Goal: Task Accomplishment & Management: Manage account settings

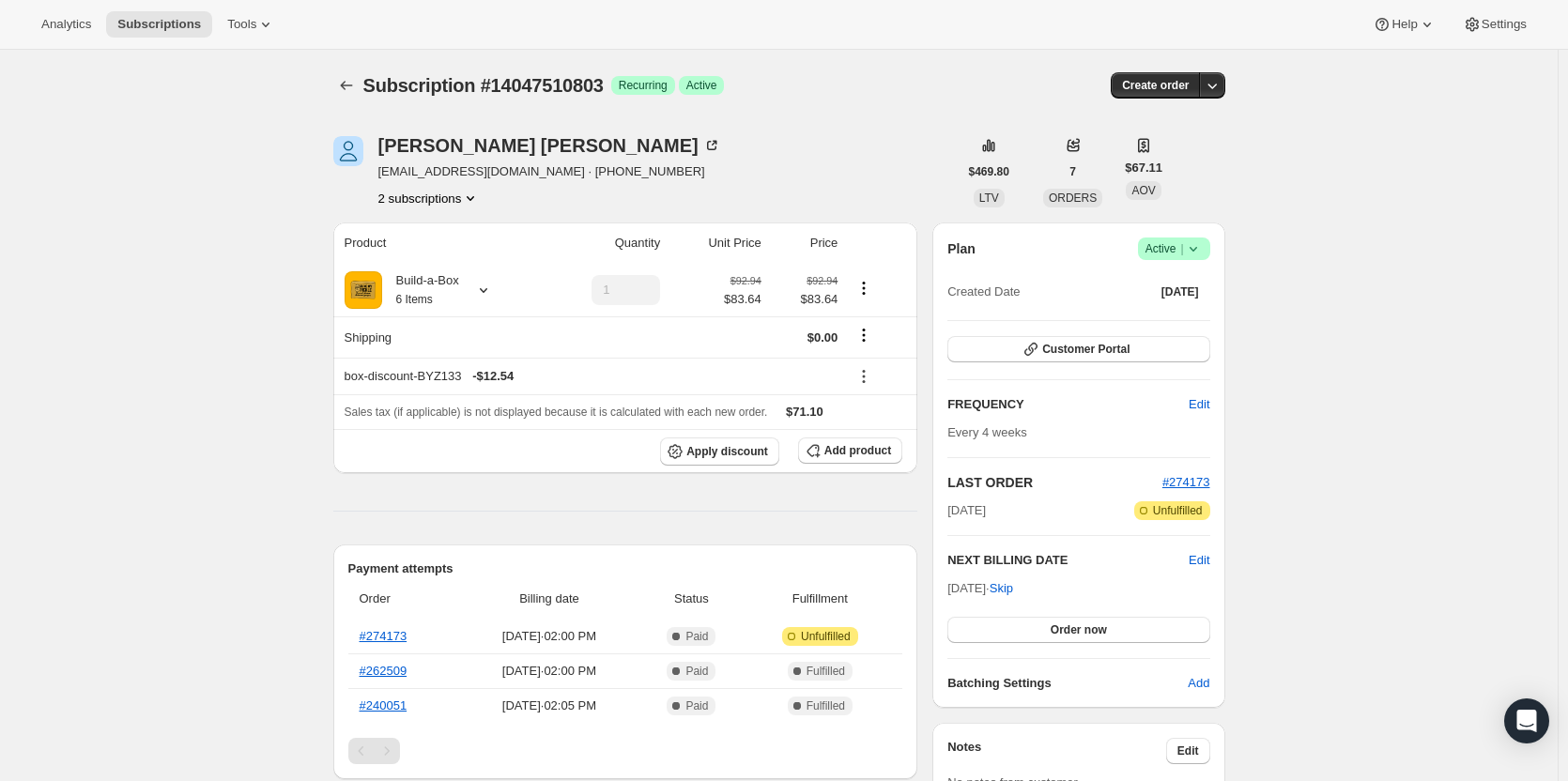
click at [1183, 250] on span "Active |" at bounding box center [1175, 248] width 57 height 19
click at [1168, 318] on span "Cancel subscription" at bounding box center [1180, 318] width 106 height 14
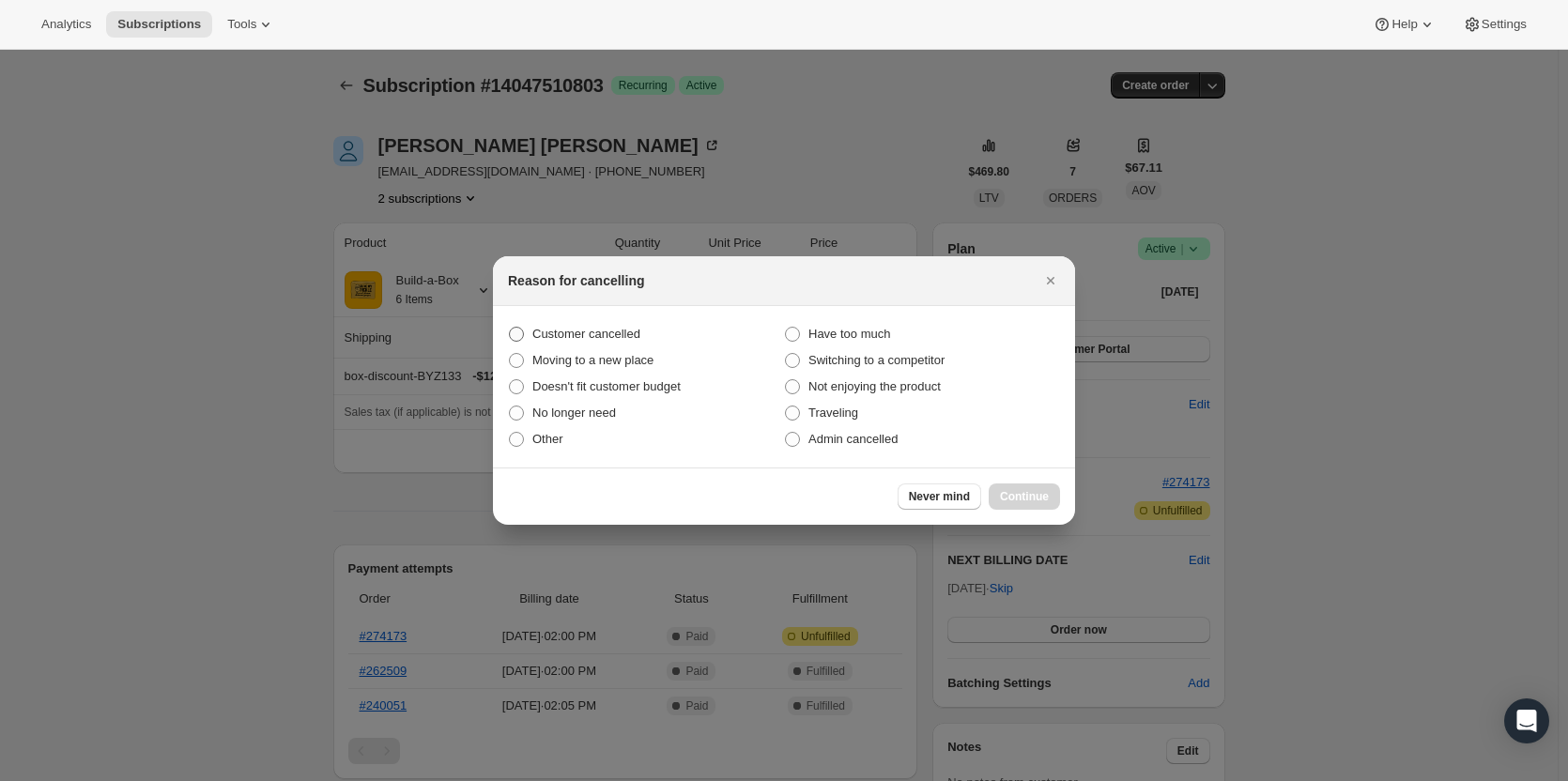
click at [565, 327] on span "Customer cancelled" at bounding box center [586, 333] width 108 height 14
click at [510, 327] on input "Customer cancelled" at bounding box center [509, 327] width 1 height 1
radio input "true"
click at [1033, 491] on span "Continue" at bounding box center [1025, 496] width 49 height 15
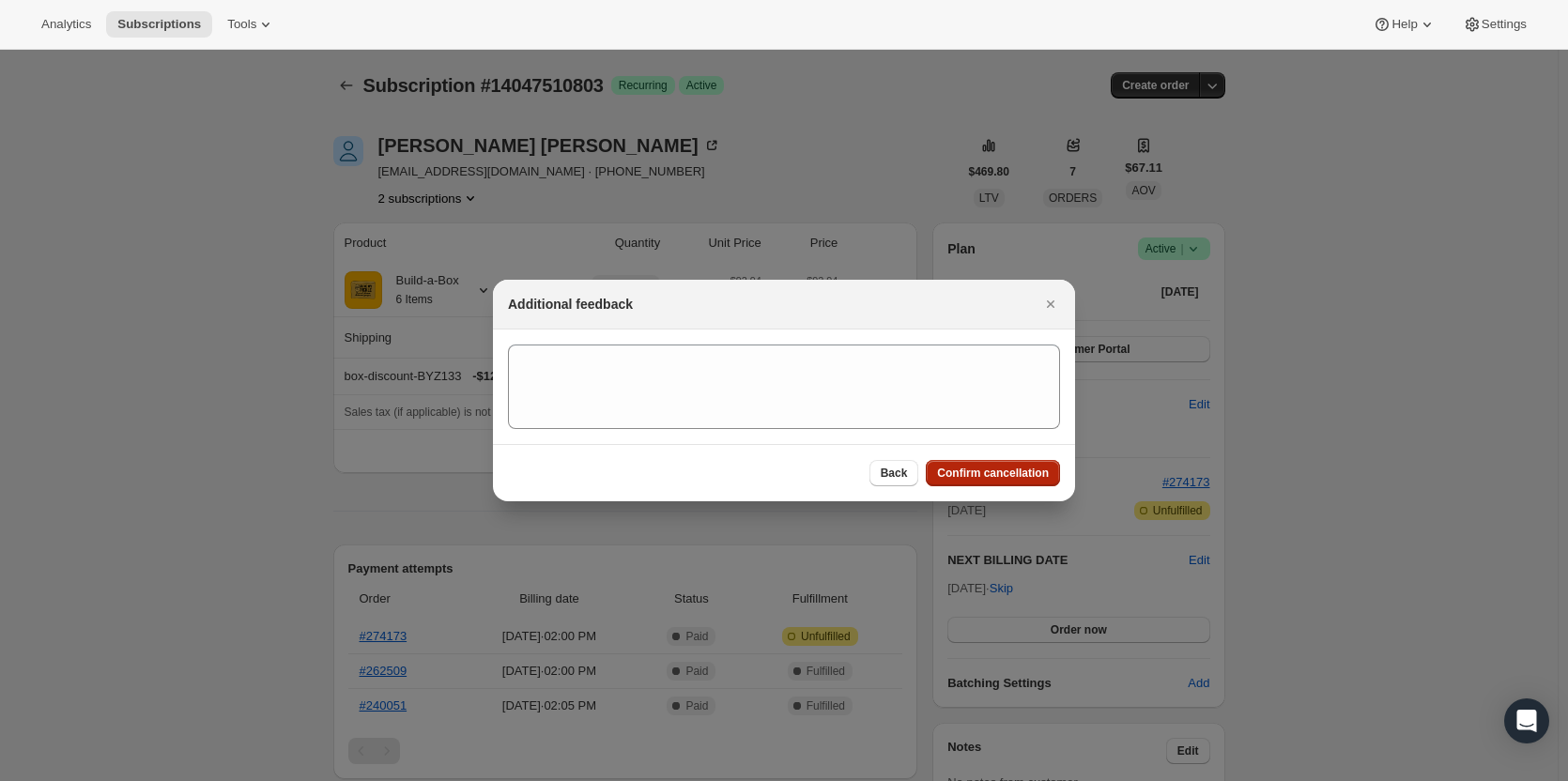
click at [1010, 471] on span "Confirm cancellation" at bounding box center [994, 473] width 112 height 15
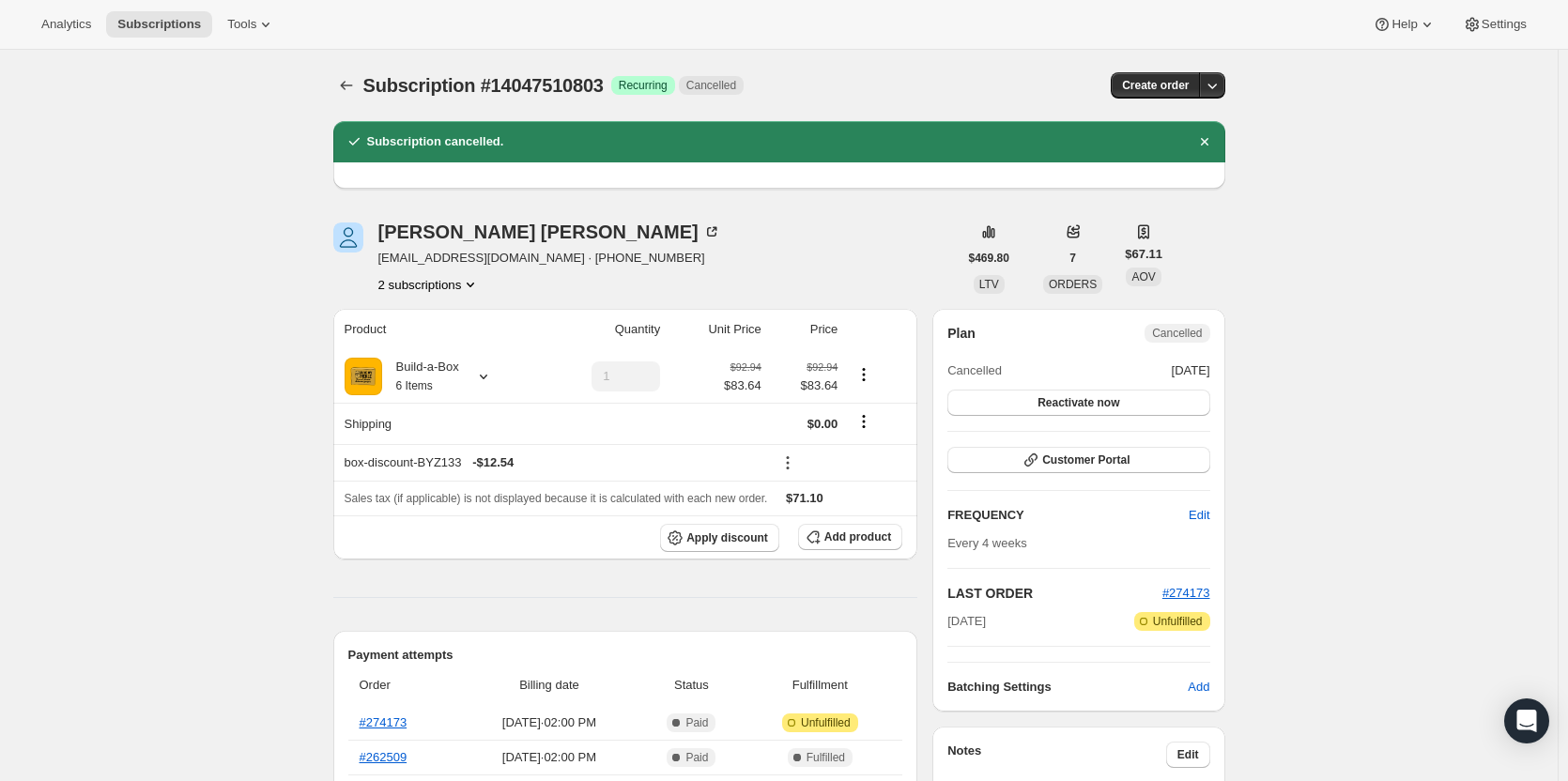
click at [447, 279] on button "2 subscriptions" at bounding box center [430, 284] width 102 height 19
click at [452, 327] on span "13428031763" at bounding box center [434, 320] width 131 height 19
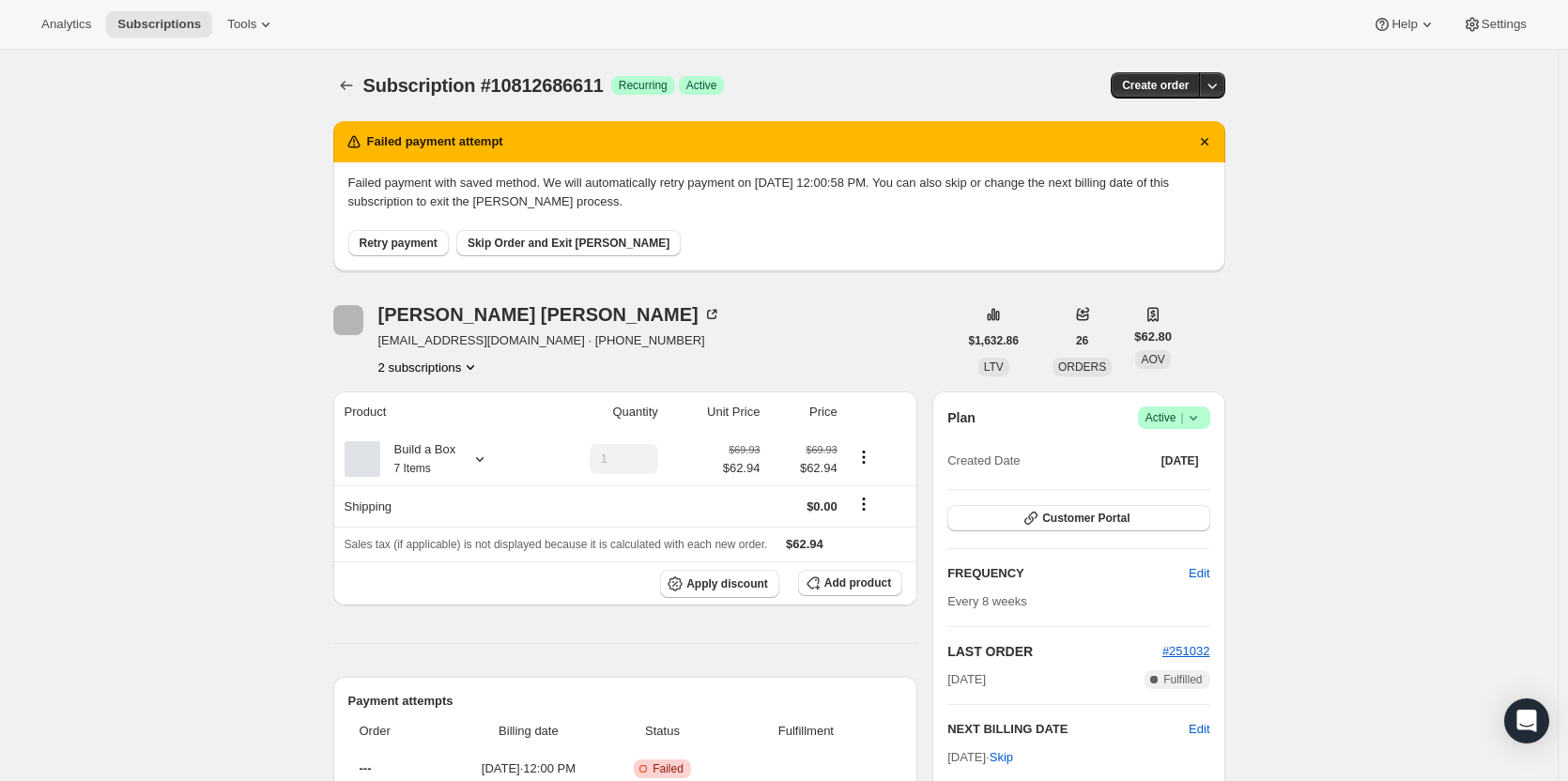
scroll to position [751, 0]
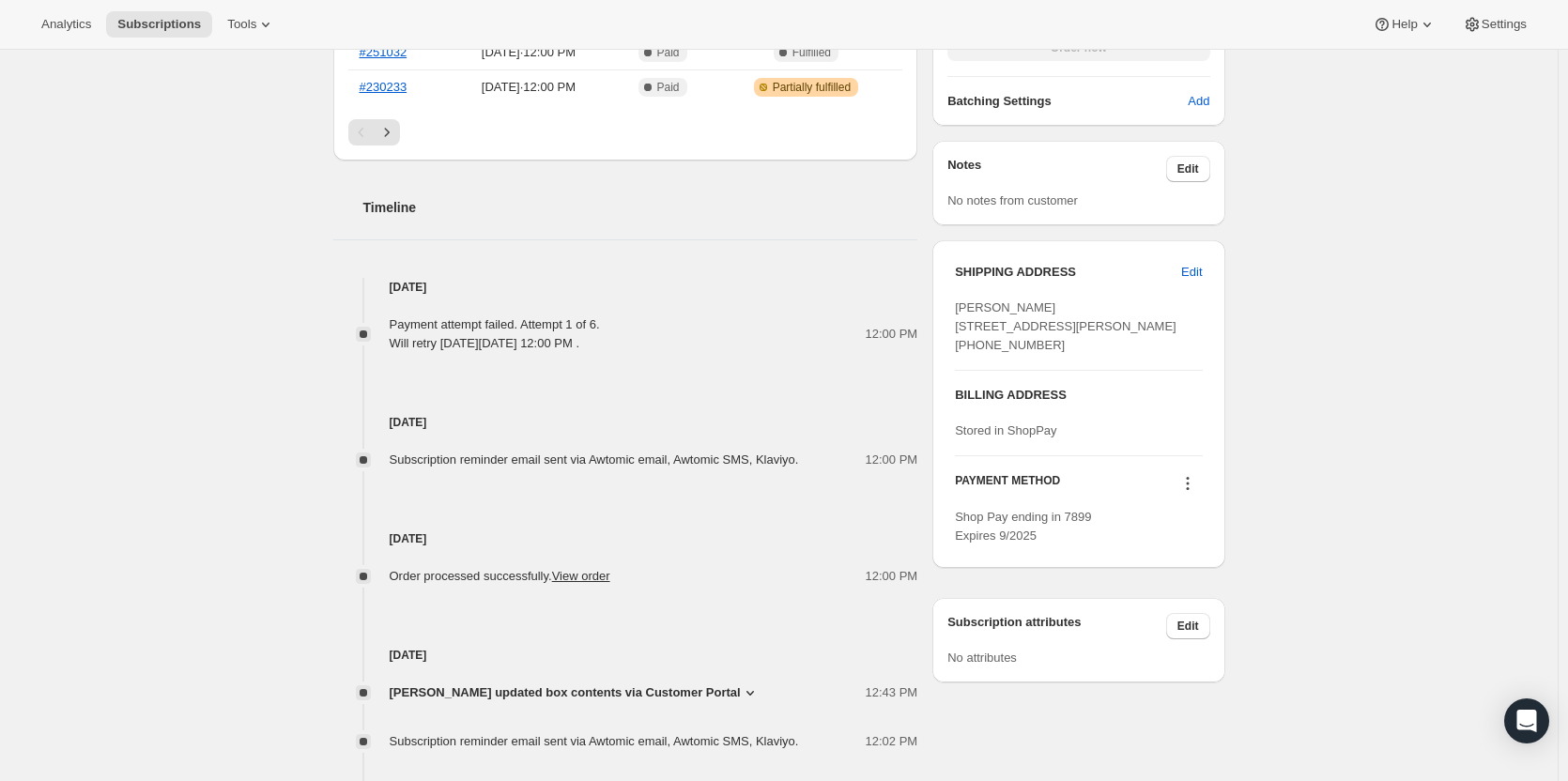
click at [1190, 493] on icon at bounding box center [1187, 483] width 19 height 19
click at [1182, 560] on span "Send link to update card" at bounding box center [1192, 556] width 132 height 14
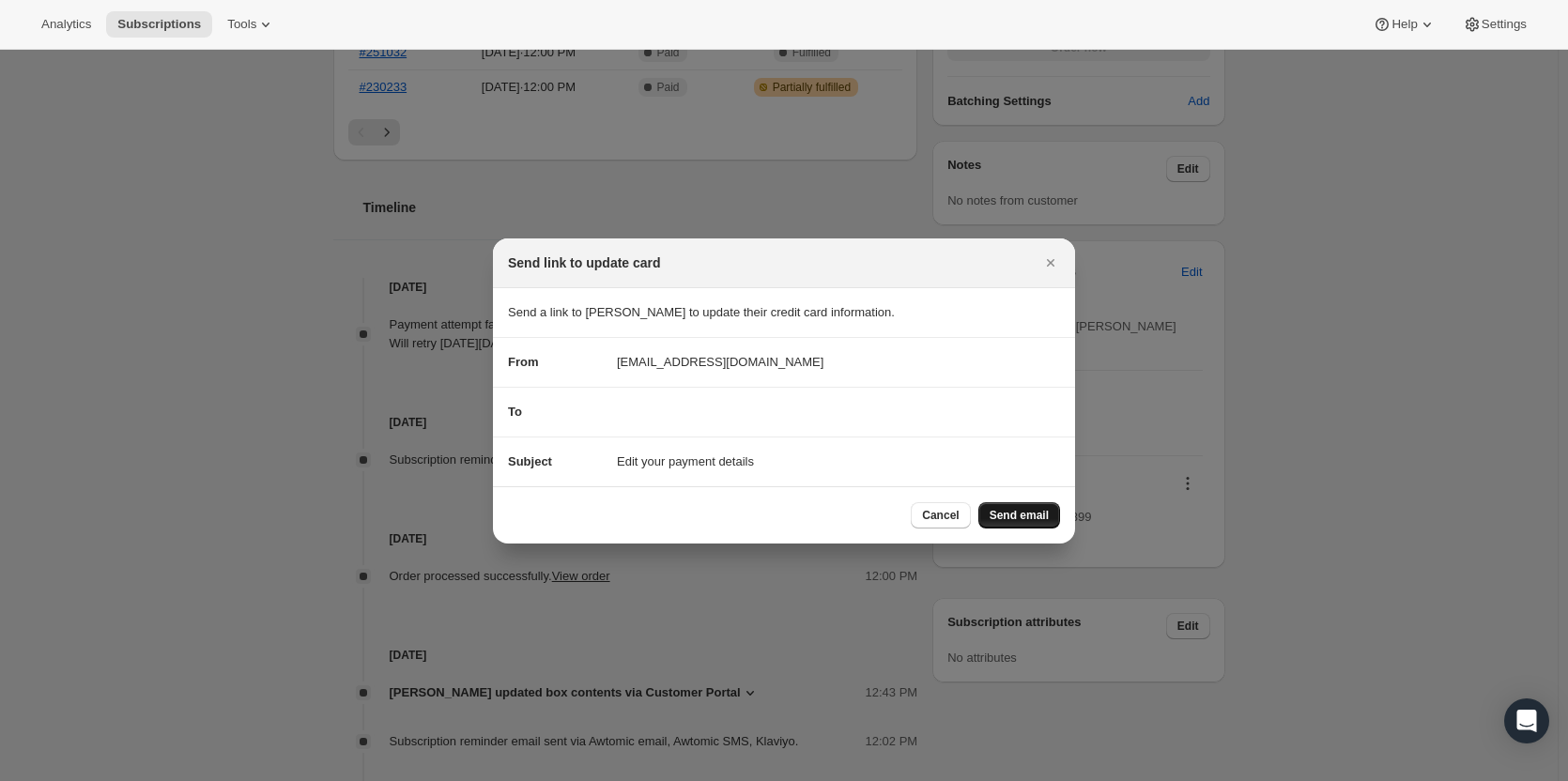
click at [1005, 525] on button "Send email" at bounding box center [1019, 515] width 82 height 27
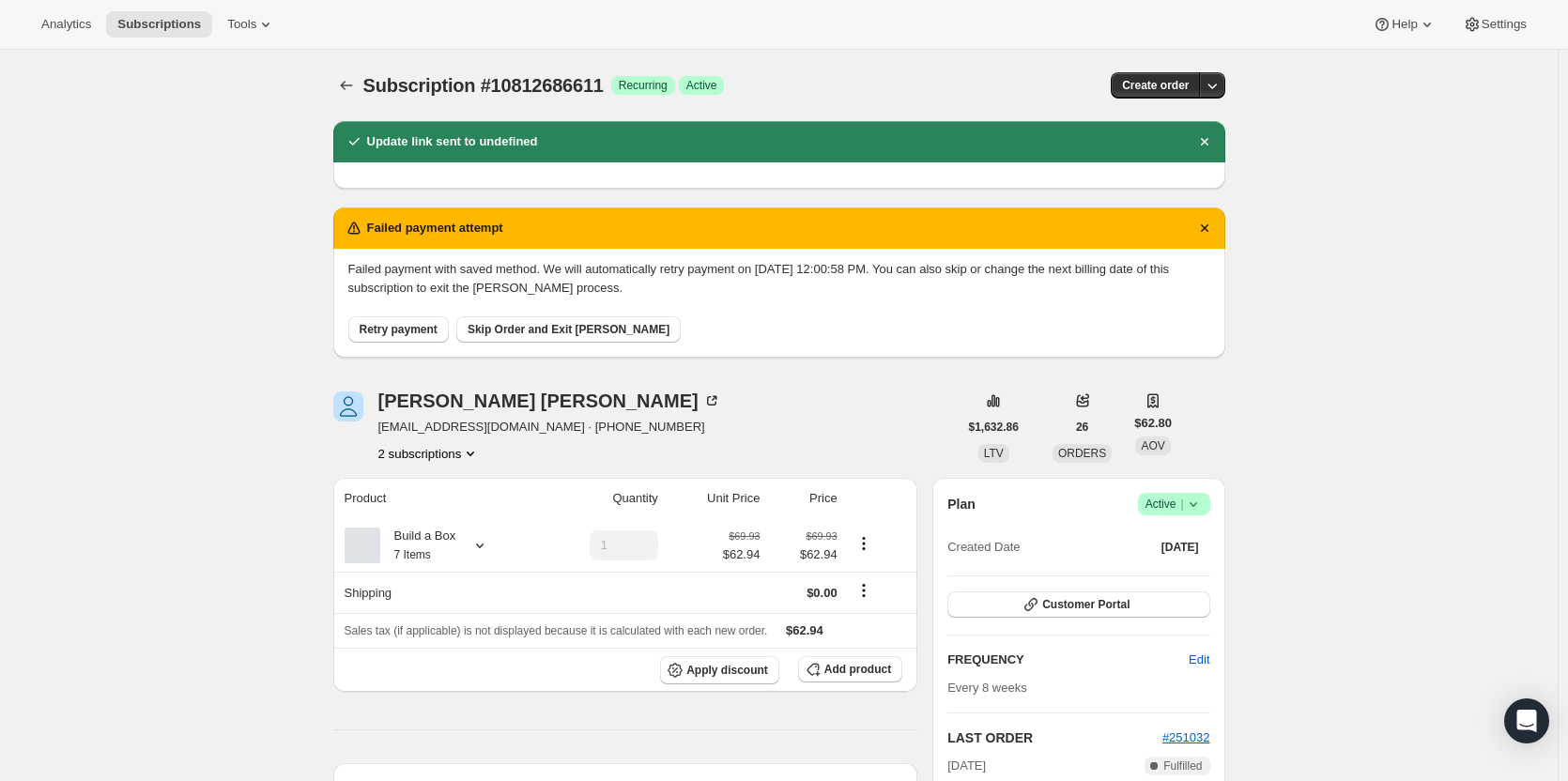
click at [452, 458] on button "2 subscriptions" at bounding box center [430, 453] width 102 height 19
click at [441, 515] on span "10822353171" at bounding box center [406, 520] width 75 height 14
